Goal: Find specific page/section: Find specific page/section

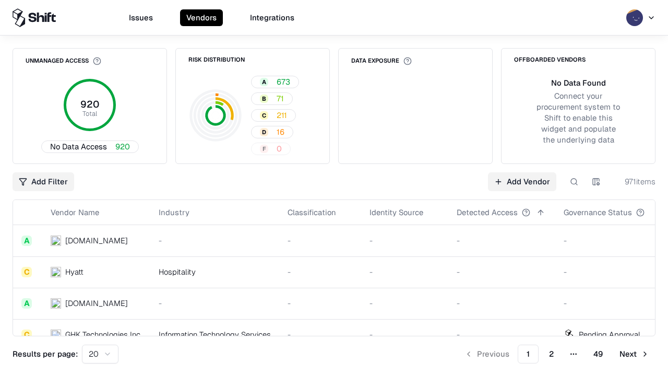
click at [334, 188] on div "Add Filter Add Vendor 971 items" at bounding box center [334, 181] width 643 height 19
click at [43, 182] on html "Issues Vendors Integrations Unmanaged Access 920 Total No Data Access 920 Risk …" at bounding box center [334, 188] width 668 height 376
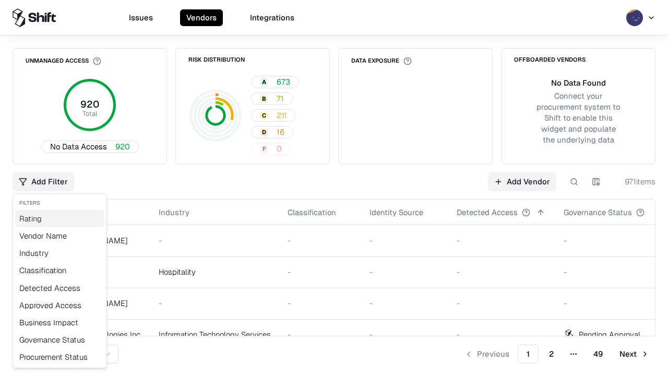
click at [59, 218] on div "Rating" at bounding box center [59, 218] width 89 height 17
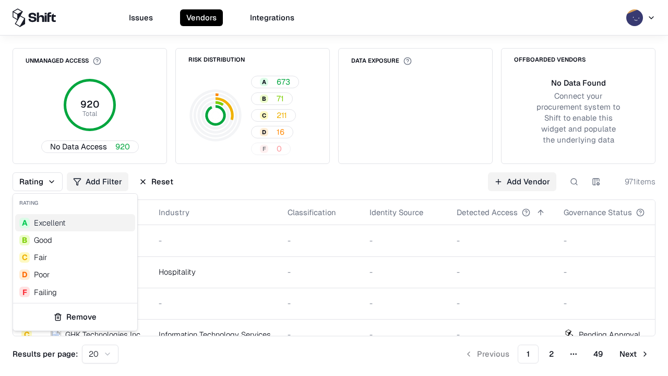
click at [334, 188] on html "Issues Vendors Integrations Unmanaged Access 920 Total No Data Access 920 Risk …" at bounding box center [334, 188] width 668 height 376
click at [334, 188] on div "Rating Add Filter Reset Add Vendor 971 items" at bounding box center [334, 181] width 643 height 19
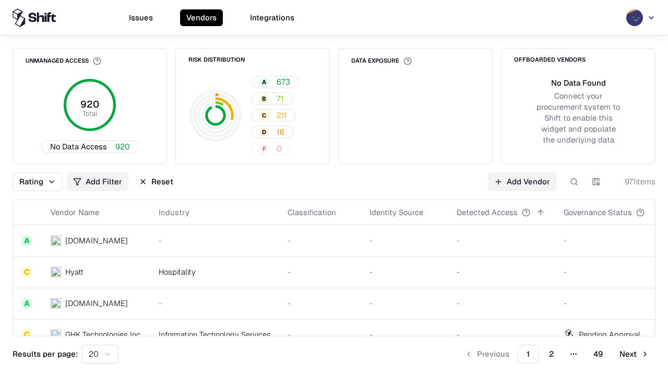
click at [156, 182] on button "Reset" at bounding box center [155, 181] width 47 height 19
click at [334, 188] on div "Rating Add Filter Reset Add Vendor 971 items" at bounding box center [334, 181] width 643 height 19
click at [43, 182] on html "Issues Vendors Integrations Unmanaged Access 920 Total No Data Access 920 Risk …" at bounding box center [334, 188] width 668 height 376
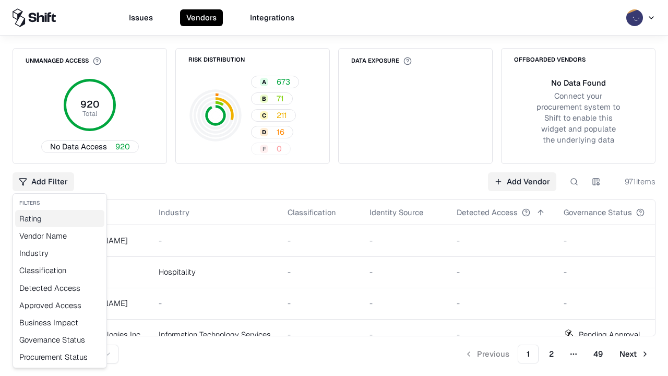
click at [59, 218] on div "Rating" at bounding box center [59, 218] width 89 height 17
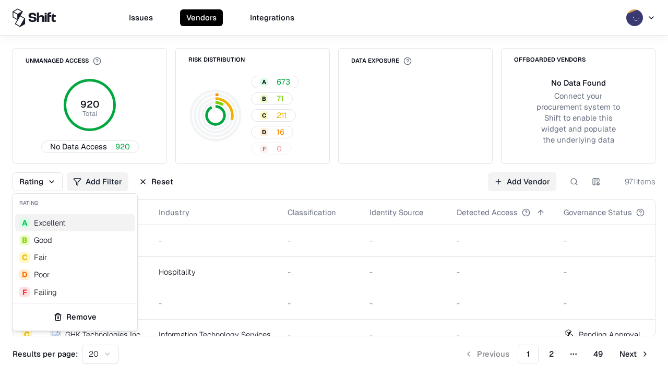
click at [75, 239] on div "B Good" at bounding box center [75, 239] width 120 height 17
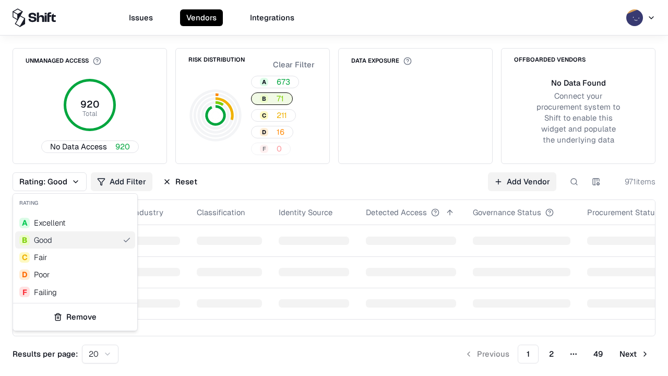
click at [334, 188] on html "Issues Vendors Integrations Unmanaged Access 920 Total No Data Access 920 Risk …" at bounding box center [334, 188] width 668 height 376
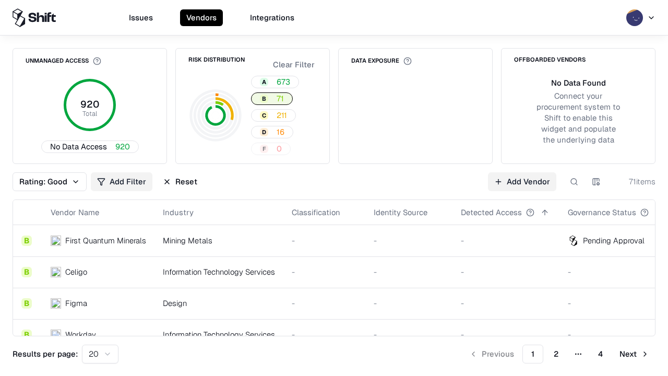
click at [334, 188] on div "Rating: Good Add Filter Reset Add Vendor 71 items" at bounding box center [334, 181] width 643 height 19
click at [180, 182] on button "Reset" at bounding box center [179, 181] width 47 height 19
click at [334, 188] on div "Add Filter Add Vendor 71 items" at bounding box center [334, 181] width 643 height 19
click at [43, 182] on html "Issues Vendors Integrations Unmanaged Access 920 Total No Data Access 920 Risk …" at bounding box center [334, 188] width 668 height 376
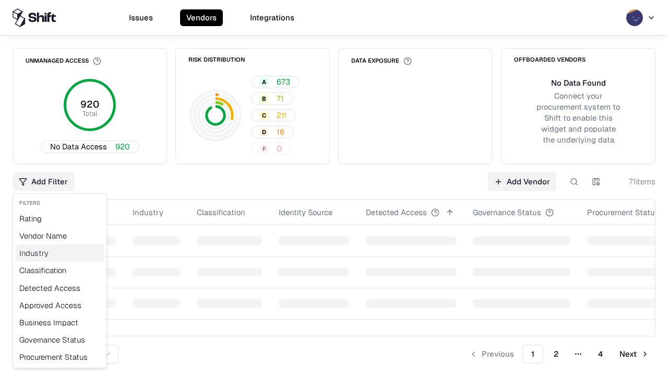
click at [59, 252] on div "Industry" at bounding box center [59, 252] width 89 height 17
